Goal: Task Accomplishment & Management: Manage account settings

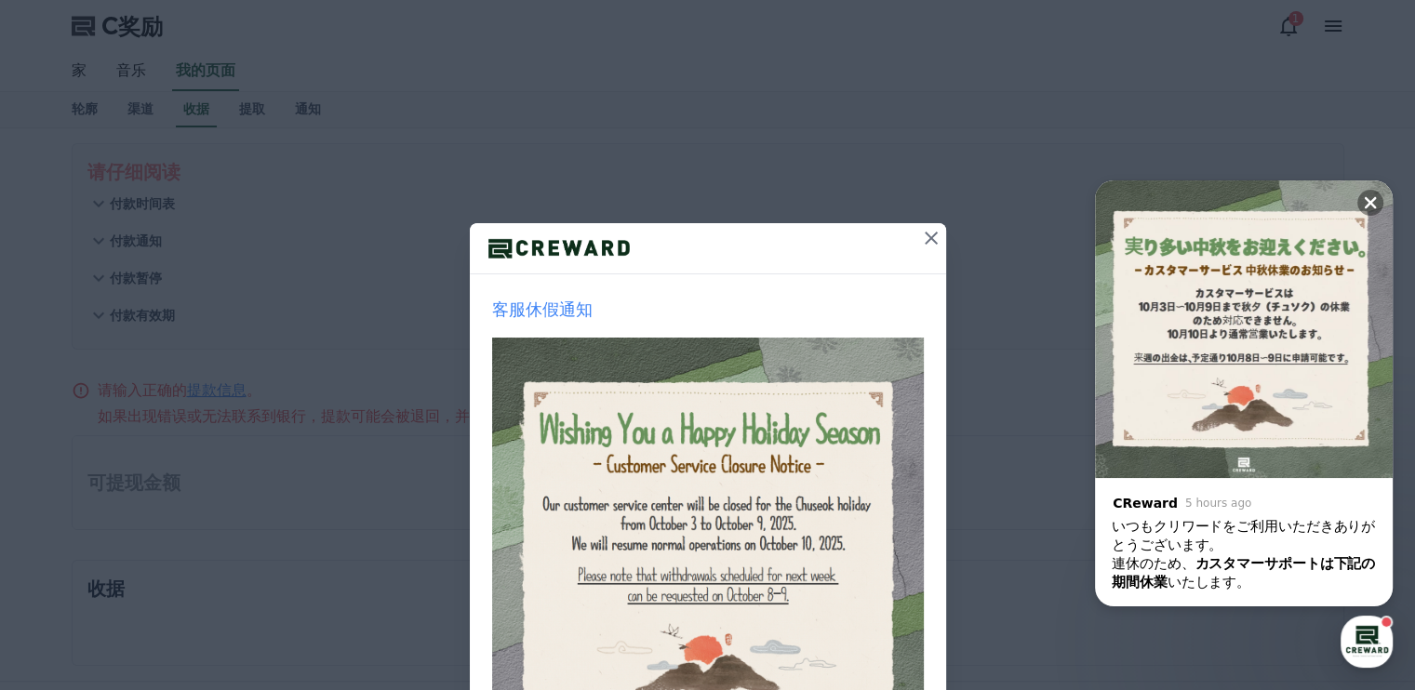
click at [927, 233] on icon at bounding box center [931, 238] width 22 height 22
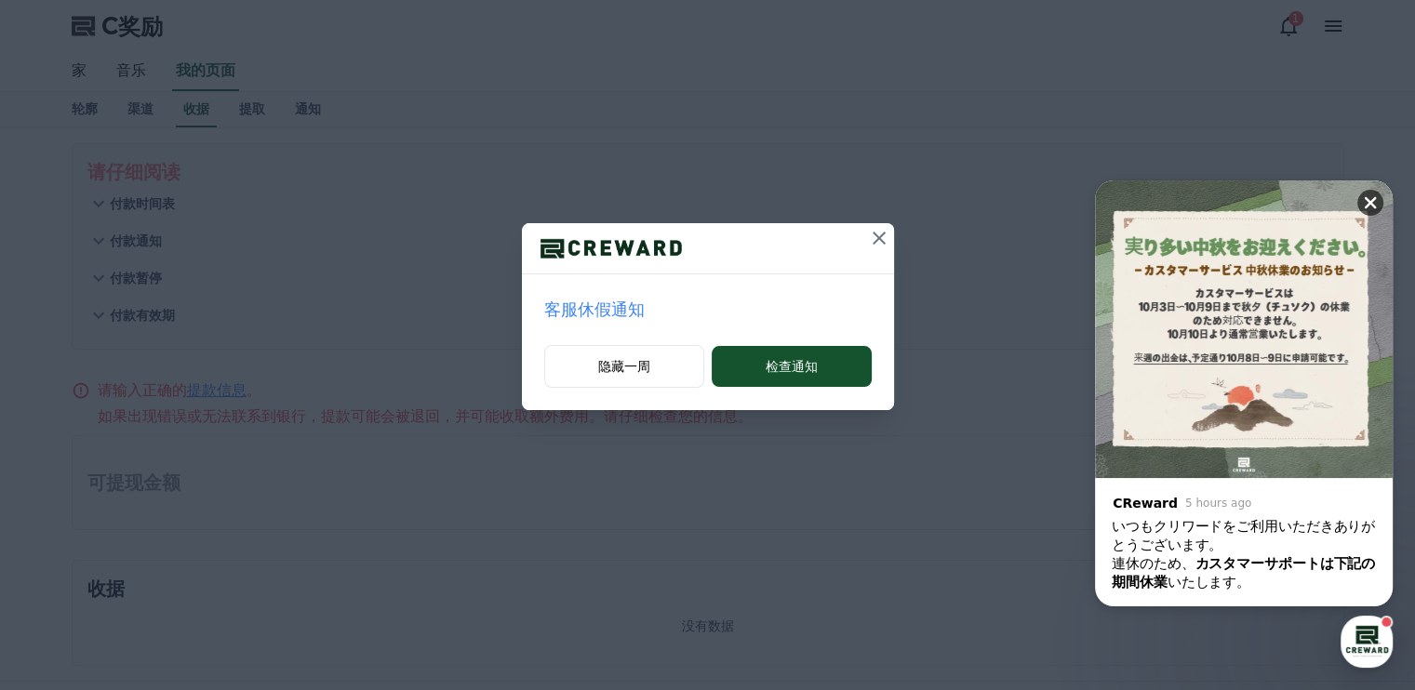
click at [1364, 200] on icon at bounding box center [1370, 202] width 19 height 19
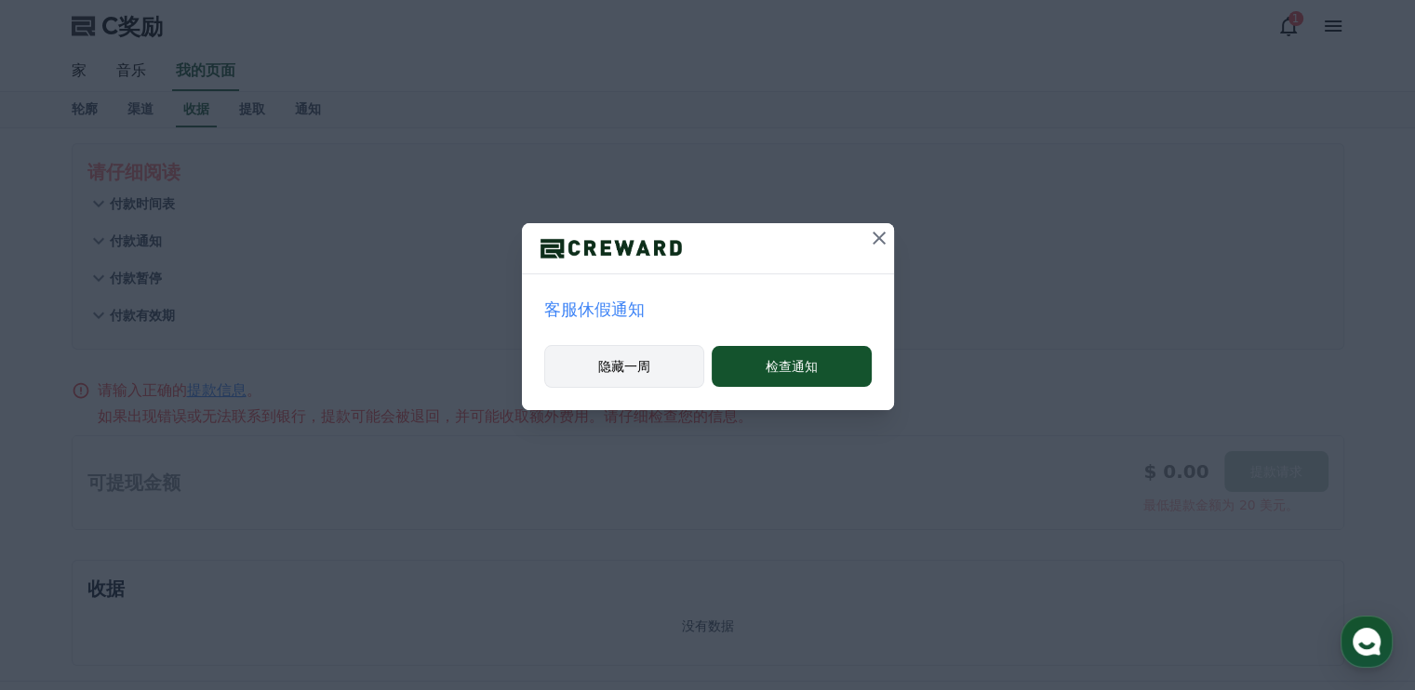
click at [618, 375] on font "隐藏一周" at bounding box center [624, 366] width 52 height 19
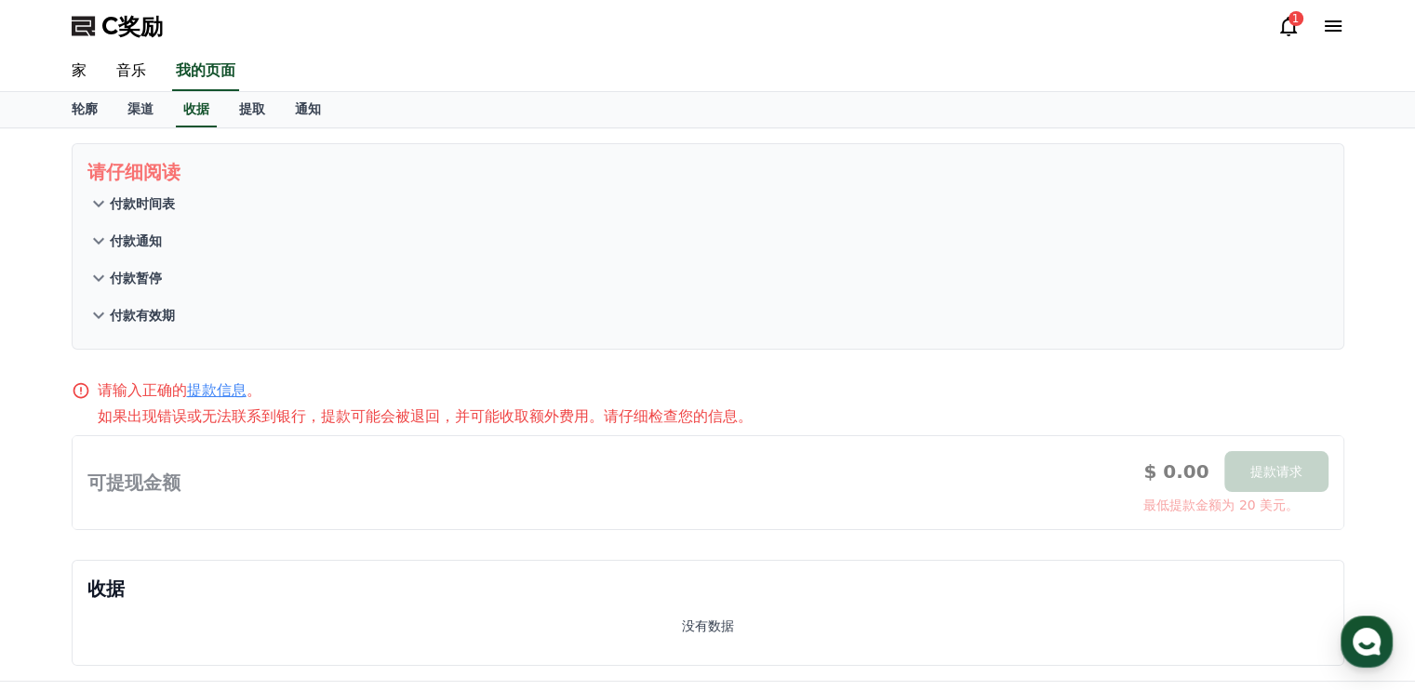
click at [1332, 20] on icon at bounding box center [1333, 26] width 22 height 22
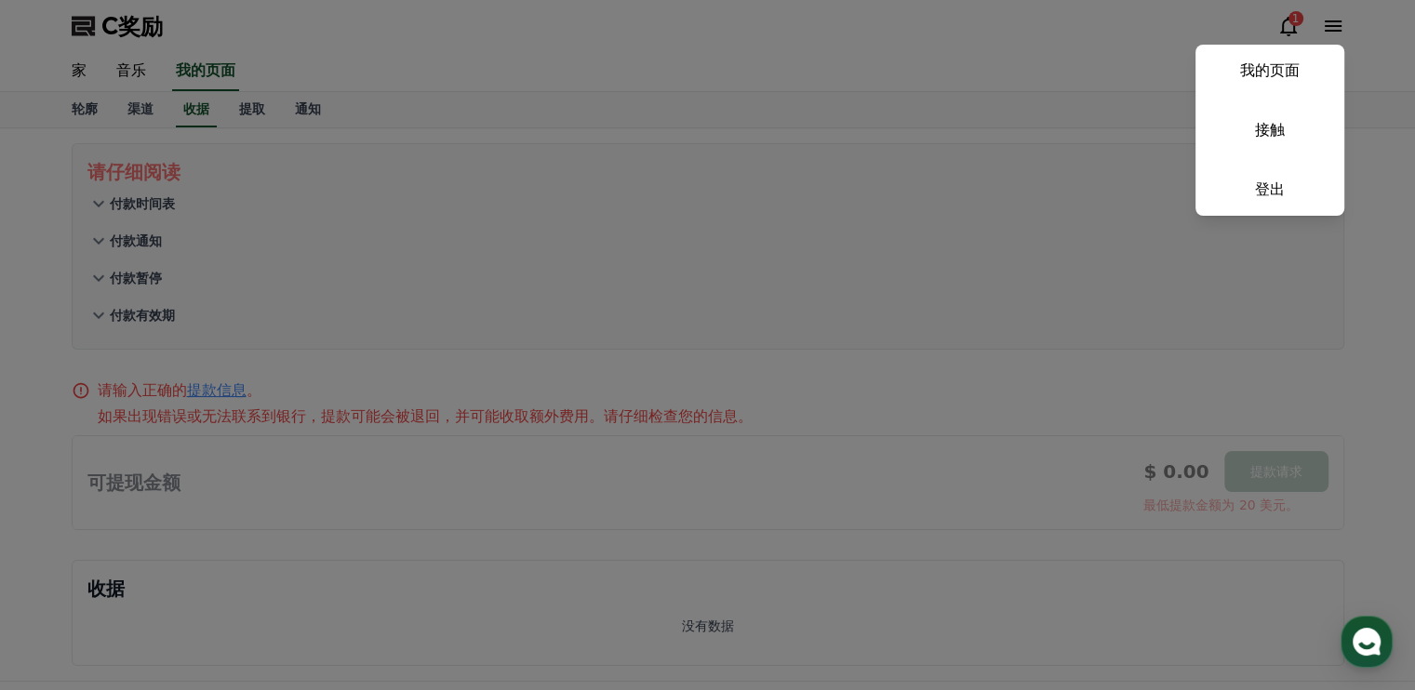
click at [608, 63] on button "关闭" at bounding box center [707, 345] width 1415 height 690
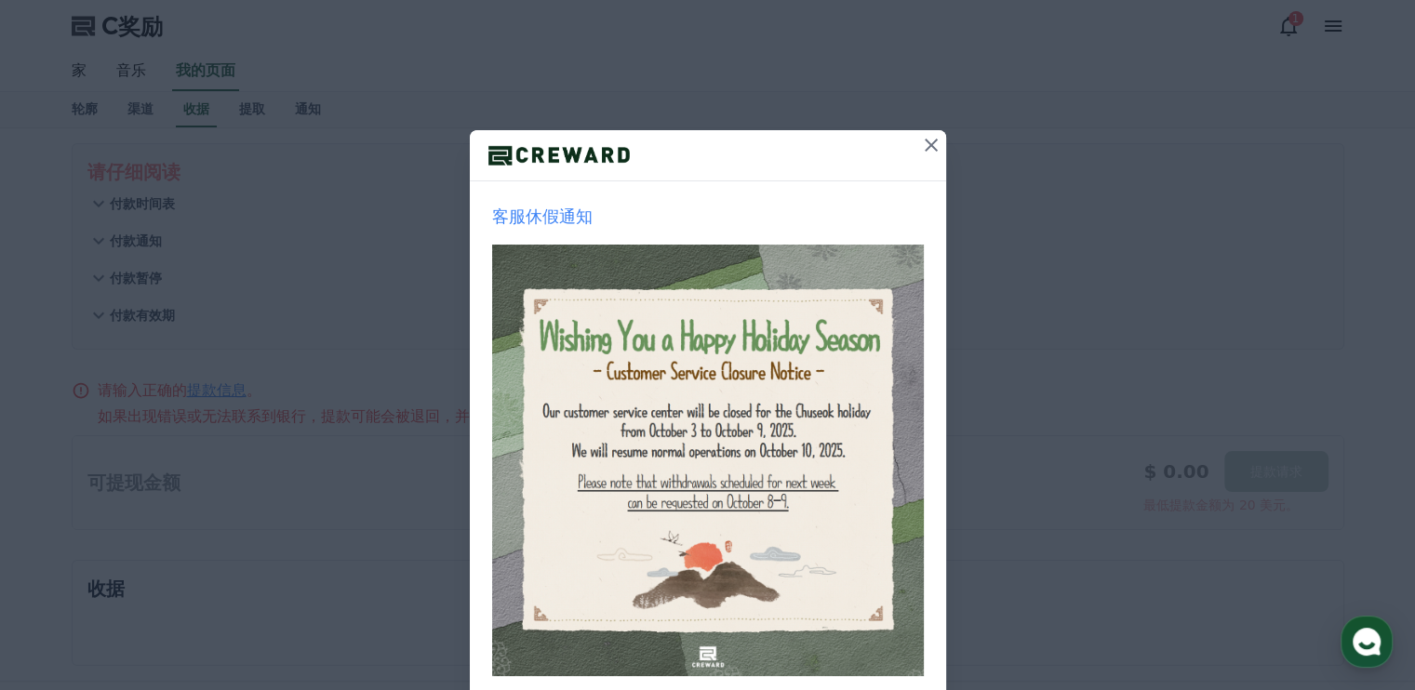
scroll to position [195, 0]
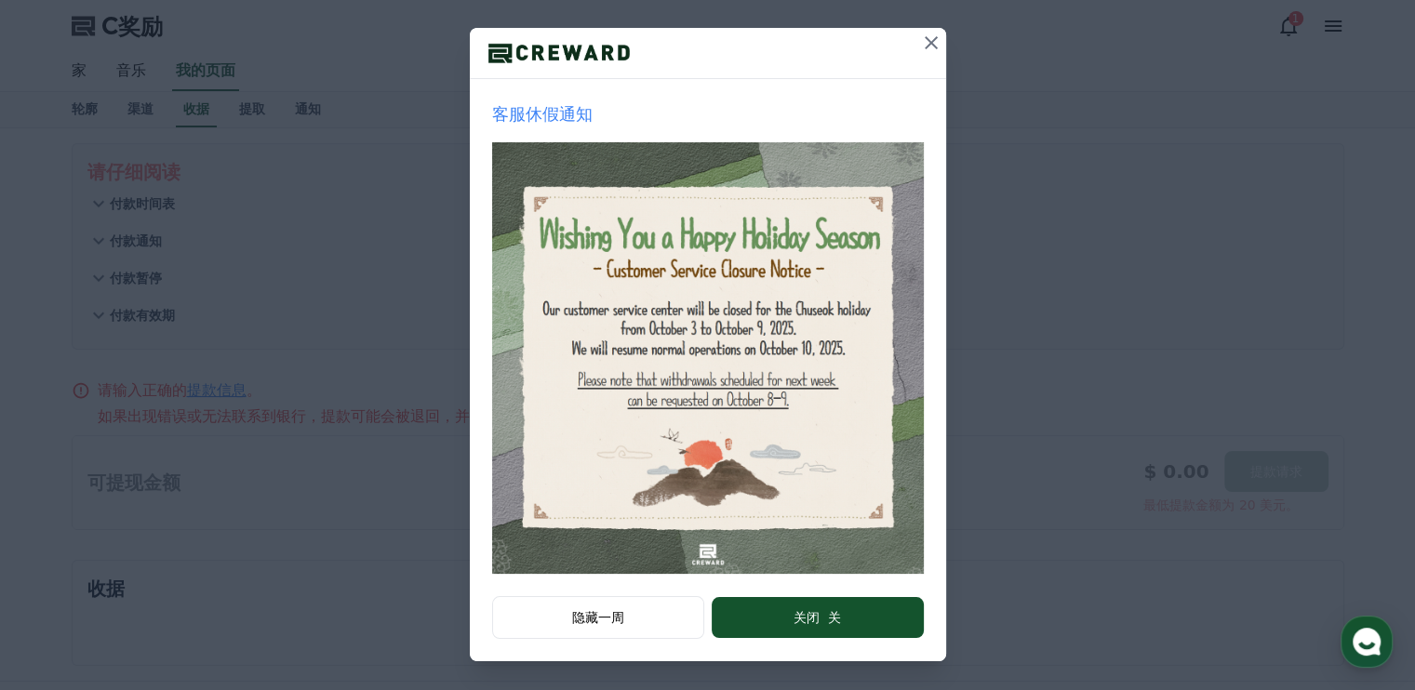
click at [925, 35] on icon at bounding box center [931, 43] width 22 height 22
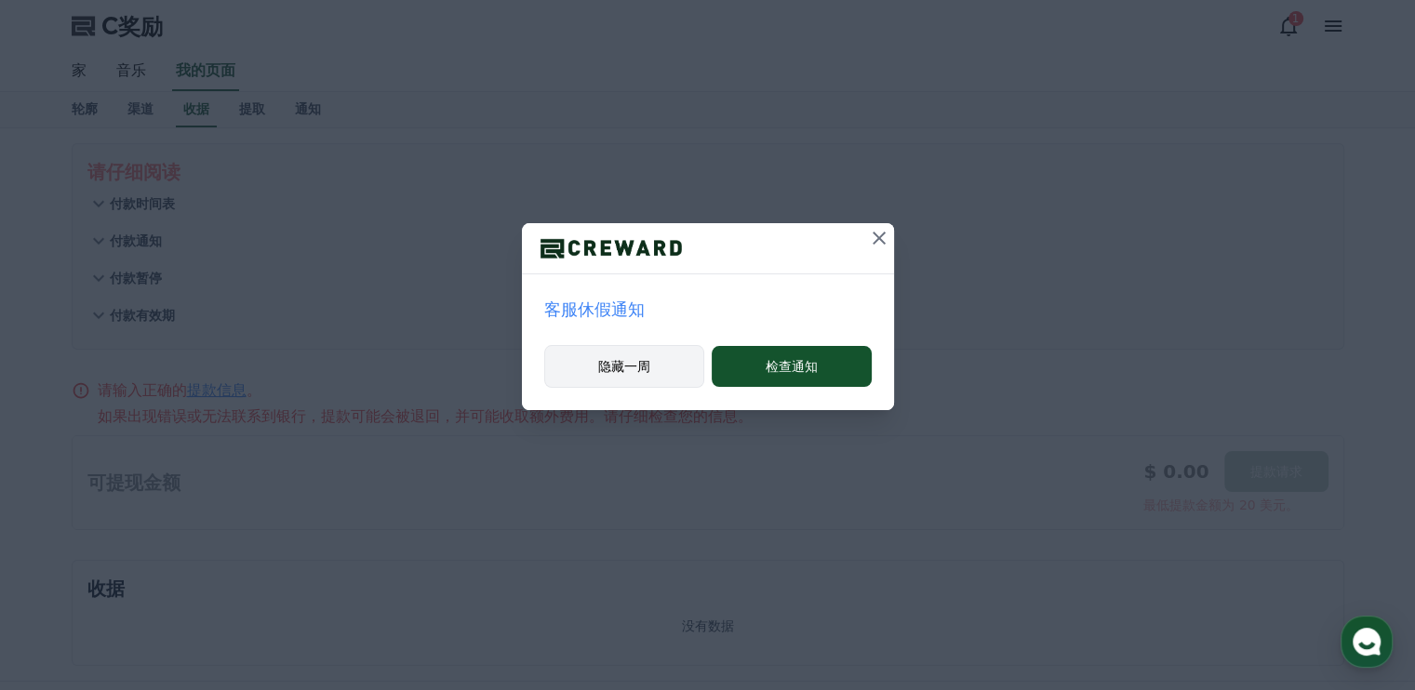
click at [619, 369] on font "隐藏一周" at bounding box center [624, 366] width 52 height 15
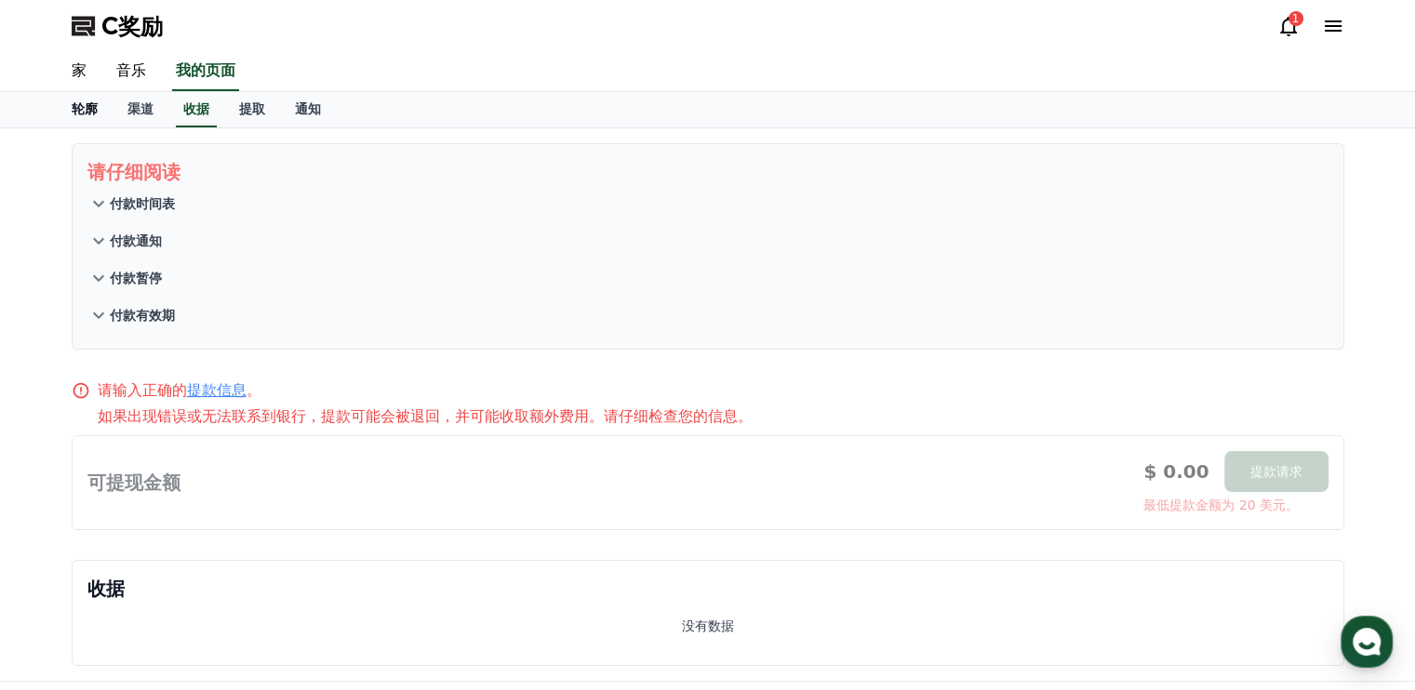
click at [81, 106] on font "轮廓" at bounding box center [85, 108] width 26 height 15
select select "**********"
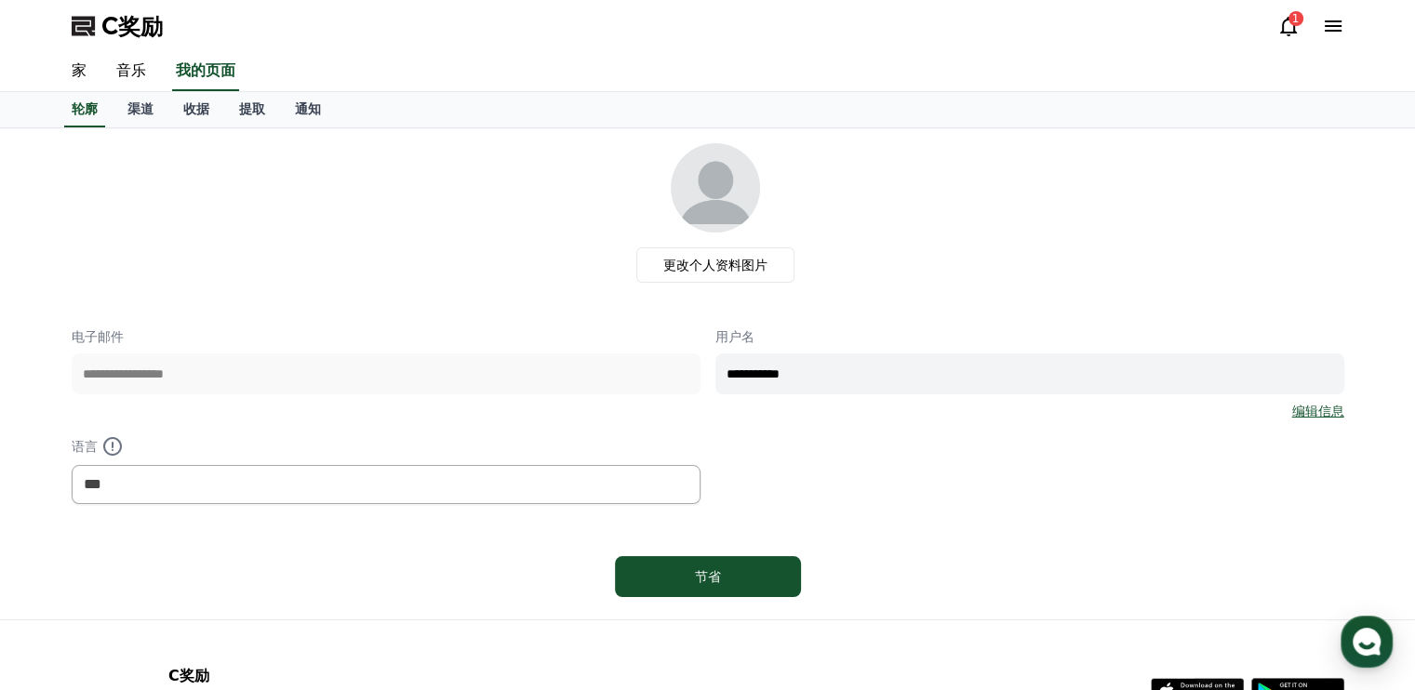
drag, startPoint x: 1351, startPoint y: 0, endPoint x: 934, endPoint y: 272, distance: 497.4
click at [934, 272] on div "更改个人资料图片" at bounding box center [716, 213] width 1258 height 140
click at [998, 278] on div "更改个人资料图片" at bounding box center [716, 213] width 1258 height 140
